Goal: Navigation & Orientation: Find specific page/section

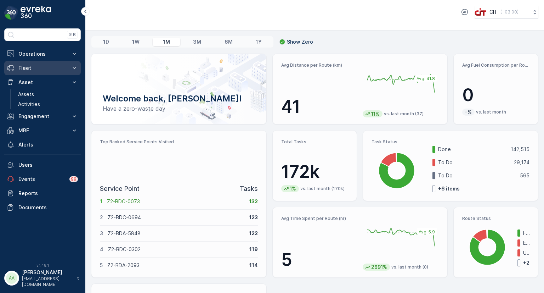
click at [23, 66] on p "Fleet" at bounding box center [42, 67] width 48 height 7
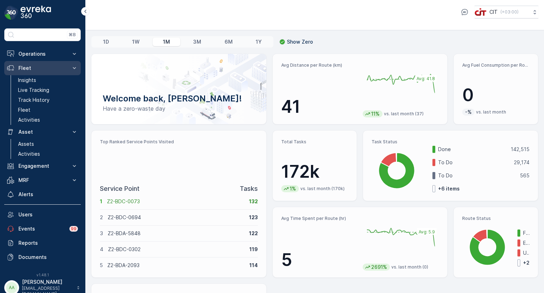
click at [23, 66] on p "Fleet" at bounding box center [42, 67] width 48 height 7
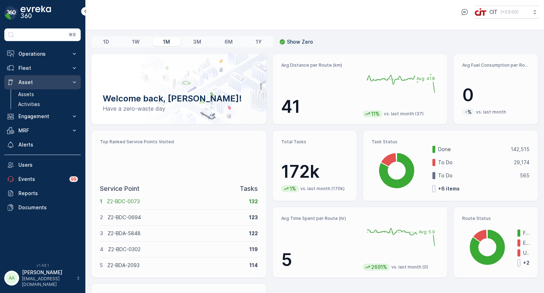
click at [33, 83] on p "Asset" at bounding box center [42, 82] width 48 height 7
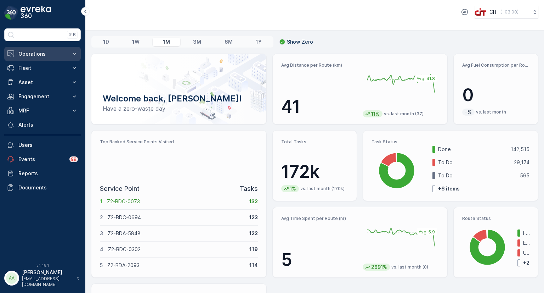
click at [36, 52] on p "Operations" at bounding box center [42, 53] width 48 height 7
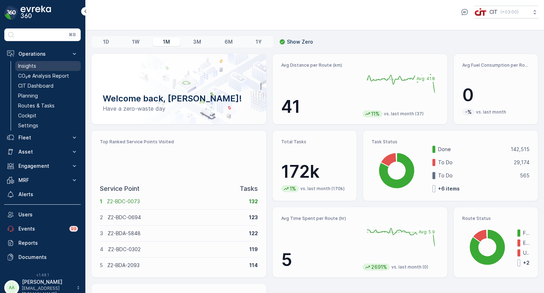
click at [30, 67] on p "Insights" at bounding box center [27, 65] width 18 height 7
